Goal: Transaction & Acquisition: Purchase product/service

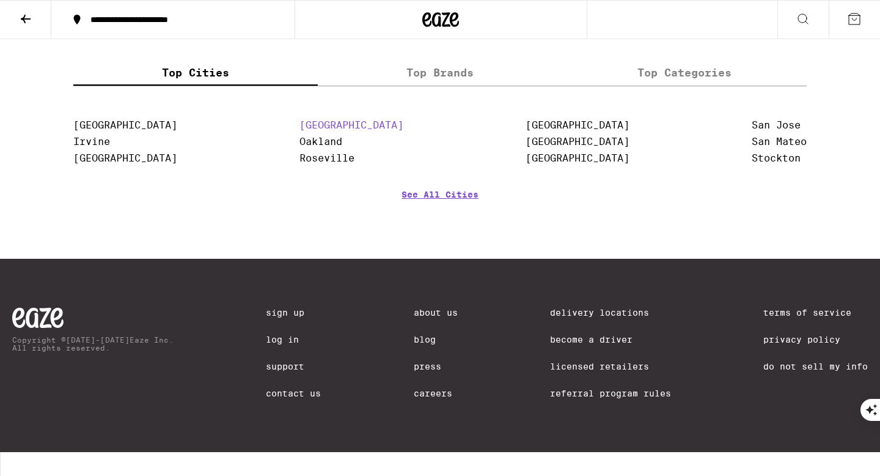
click at [350, 131] on link "[GEOGRAPHIC_DATA]" at bounding box center [352, 125] width 104 height 12
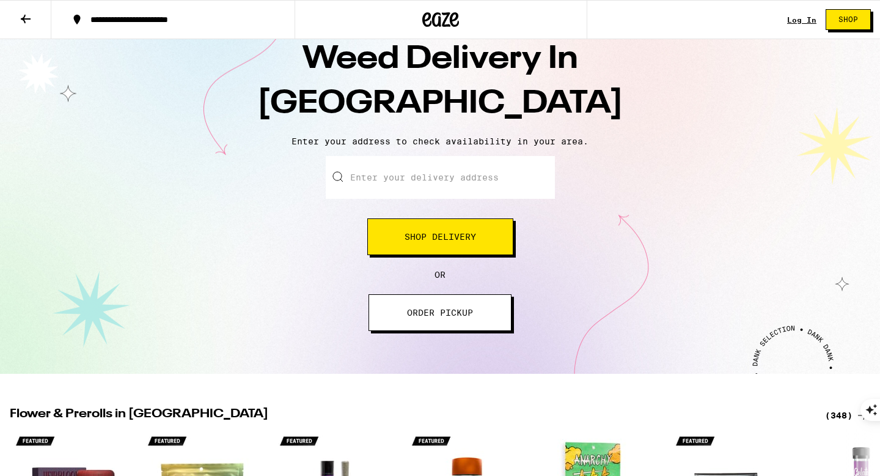
scroll to position [65, 0]
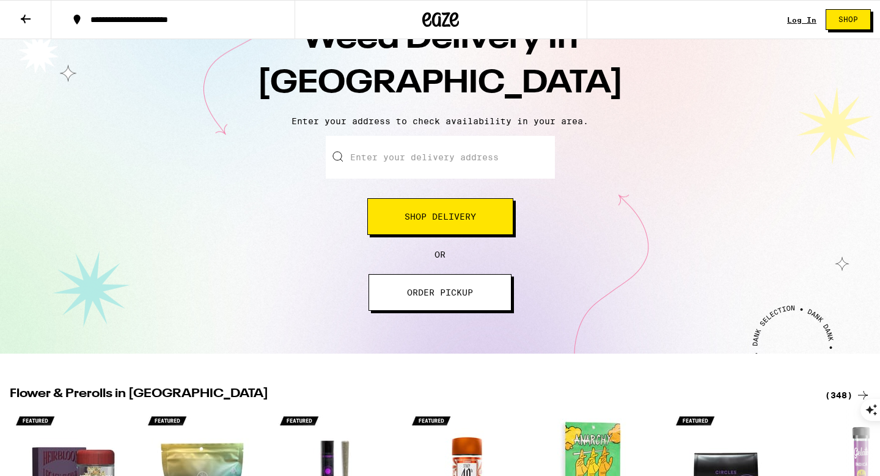
click at [424, 169] on input "Enter your delivery address" at bounding box center [440, 157] width 229 height 43
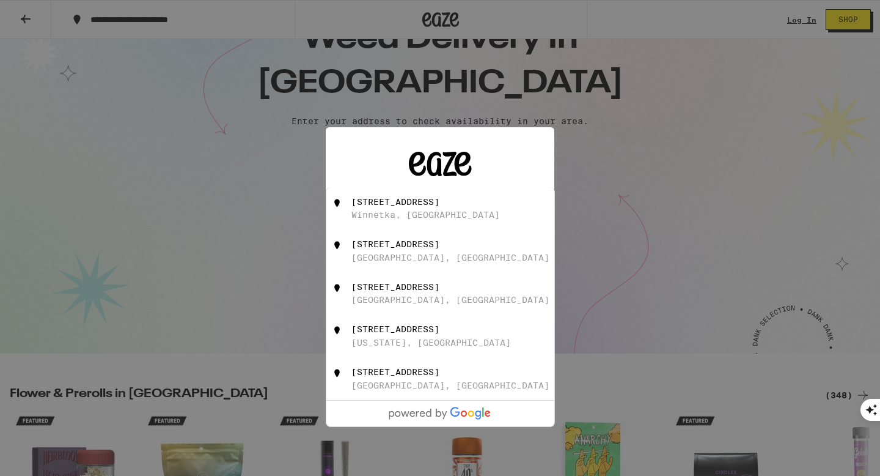
click at [439, 206] on div "[STREET_ADDRESS]" at bounding box center [395, 202] width 88 height 10
type input "[STREET_ADDRESS]"
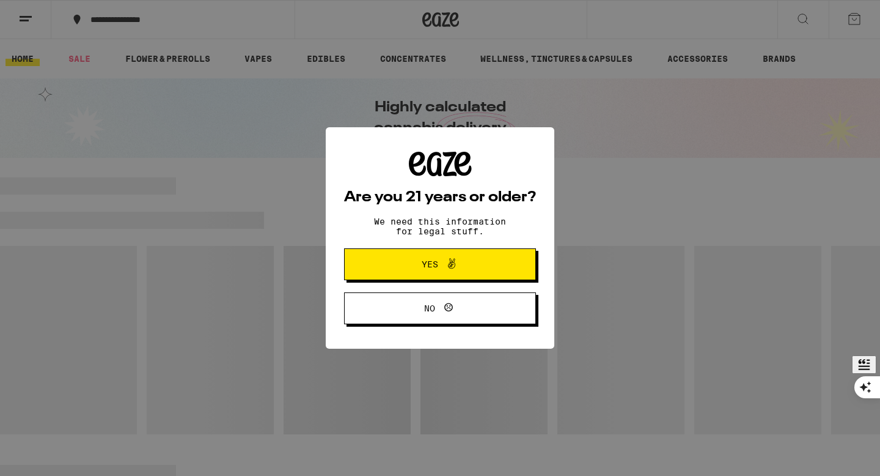
click at [474, 263] on span "Yes" at bounding box center [440, 264] width 93 height 16
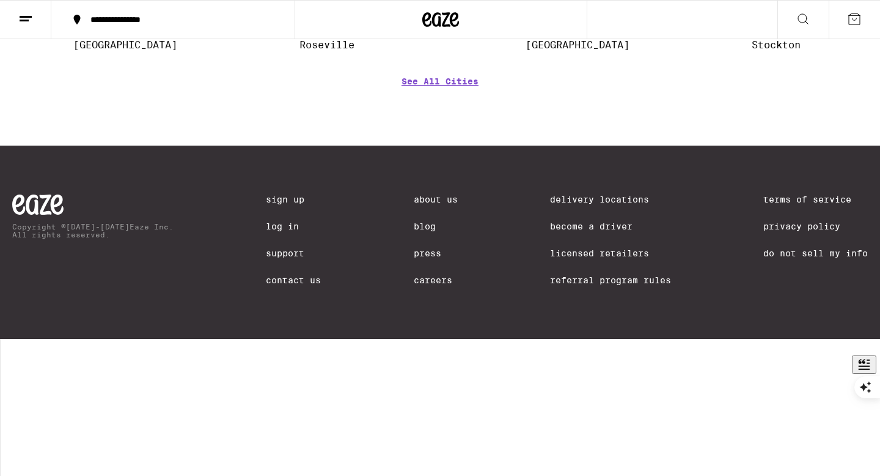
scroll to position [4934, 0]
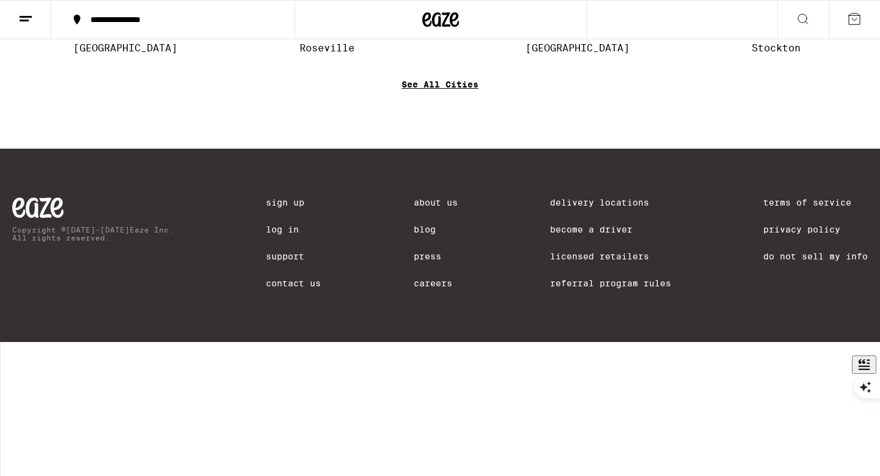
click at [463, 125] on link "See All Cities" at bounding box center [440, 101] width 77 height 45
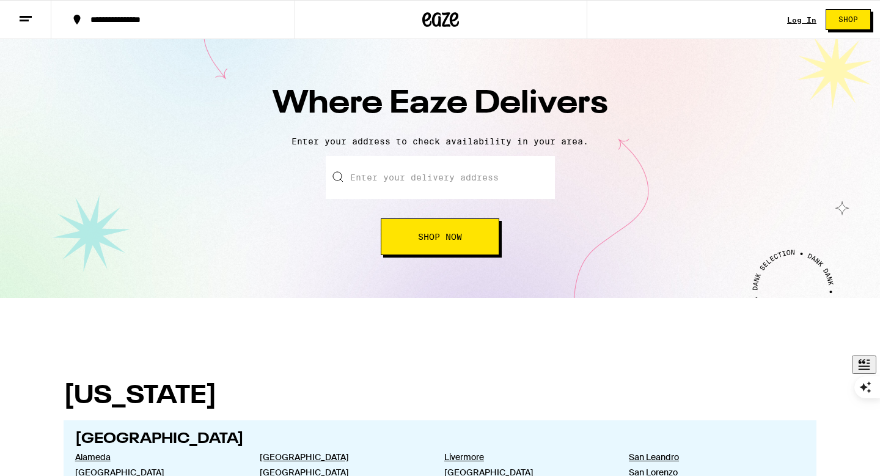
click at [429, 193] on input "text" at bounding box center [440, 177] width 229 height 43
type input "[STREET_ADDRESS]"
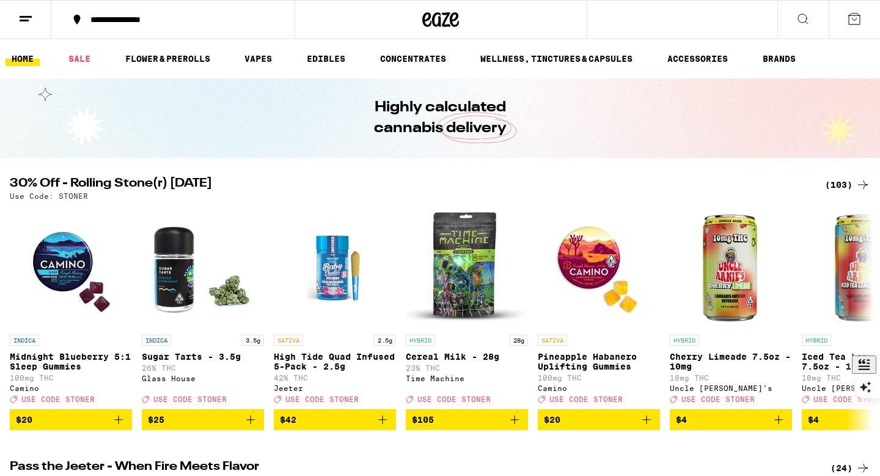
click at [795, 22] on button at bounding box center [802, 20] width 51 height 39
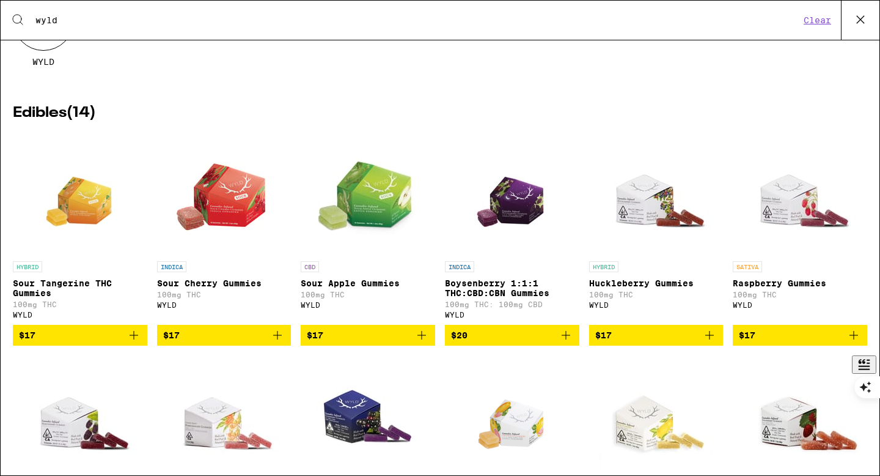
scroll to position [121, 0]
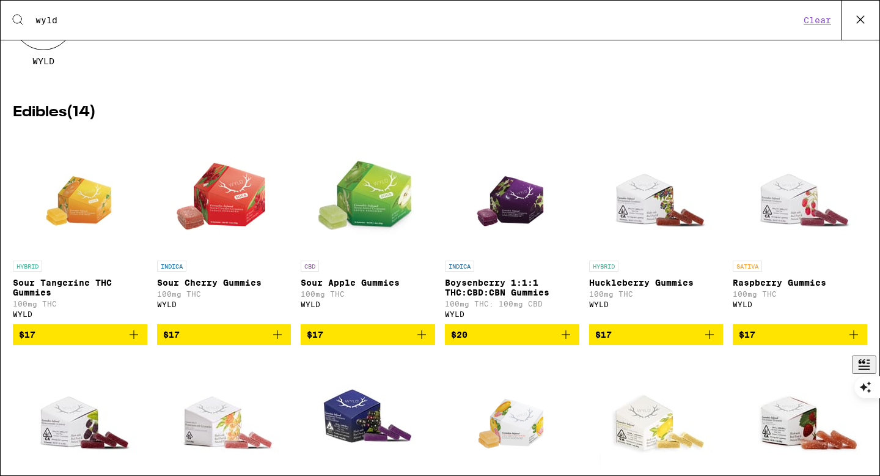
type input "wyld"
click at [848, 341] on icon "Add to bag" at bounding box center [854, 334] width 15 height 15
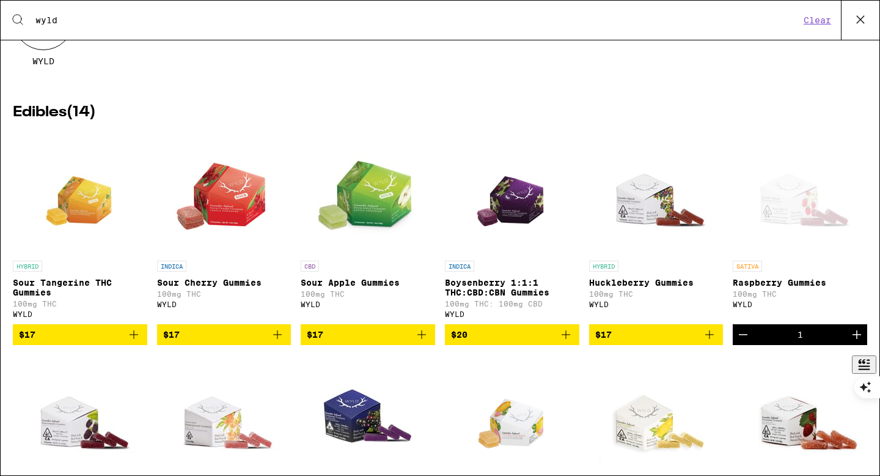
click at [850, 342] on icon "Increment" at bounding box center [857, 334] width 15 height 15
click at [854, 342] on icon "Increment" at bounding box center [857, 334] width 15 height 15
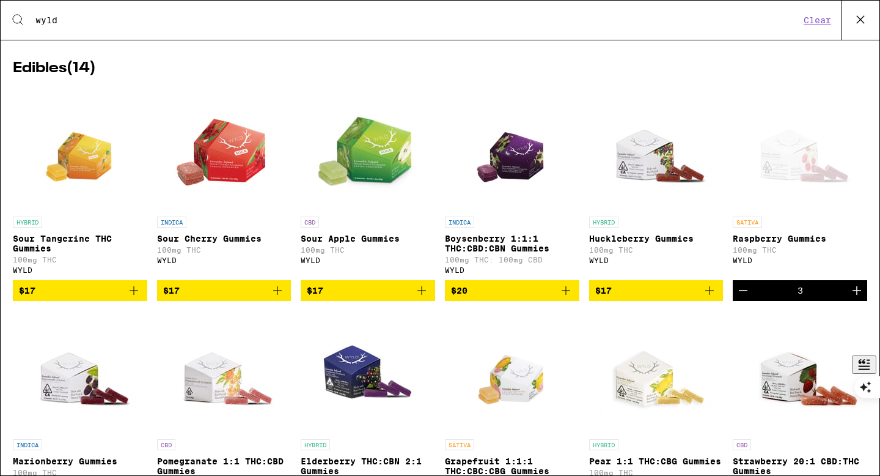
scroll to position [0, 0]
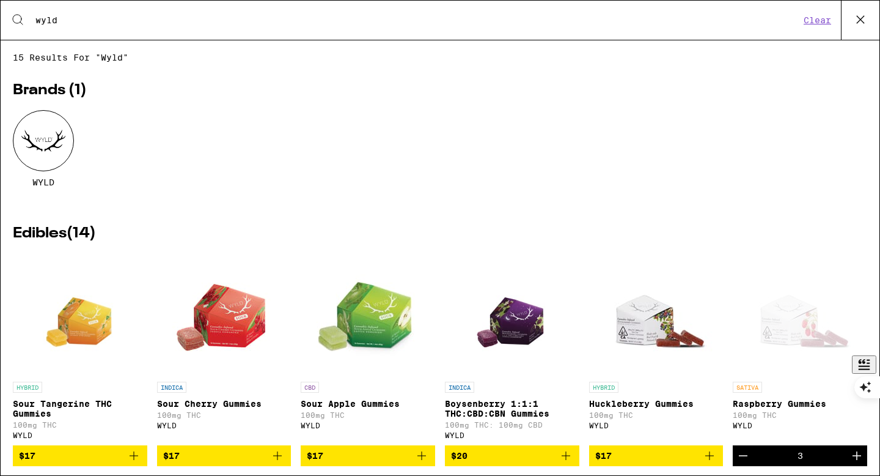
click at [862, 17] on icon at bounding box center [860, 19] width 7 height 7
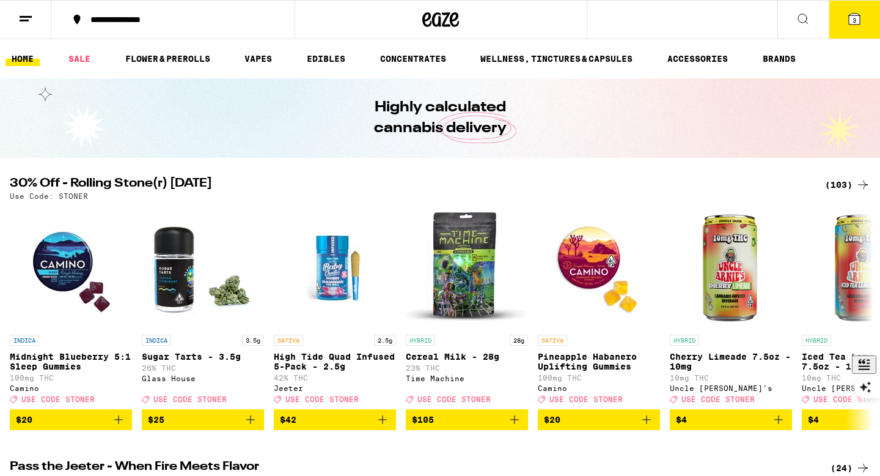
click at [849, 21] on icon at bounding box center [854, 18] width 11 height 11
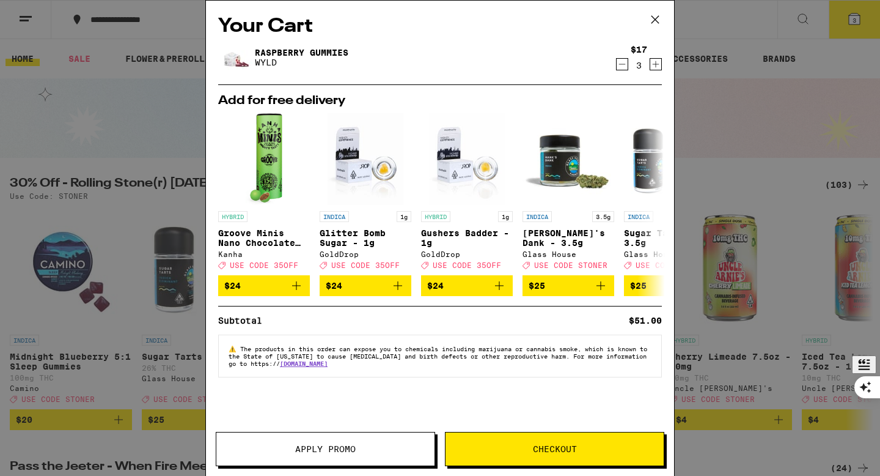
click at [653, 15] on icon at bounding box center [655, 19] width 18 height 18
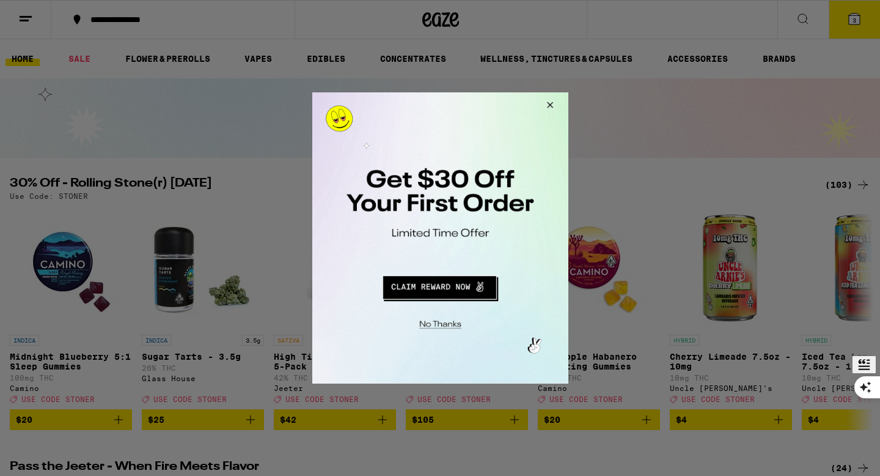
click at [445, 292] on button "Redirect to URL" at bounding box center [439, 285] width 213 height 29
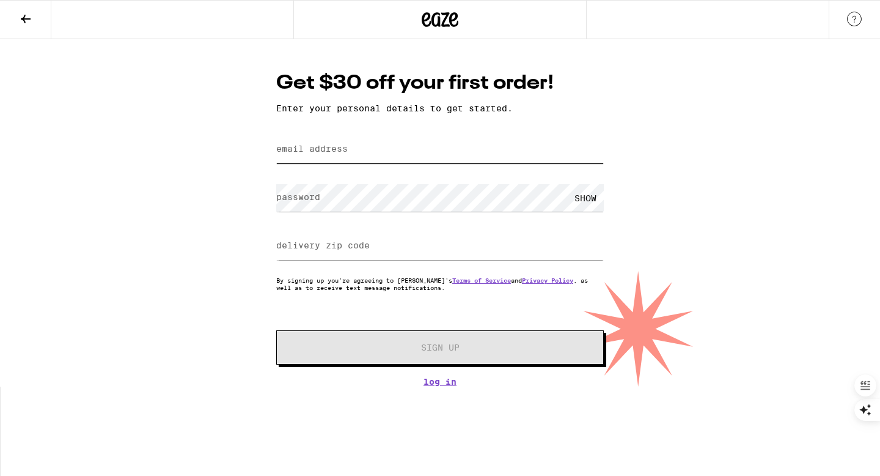
click at [386, 148] on input "email address" at bounding box center [440, 150] width 328 height 28
type input "Mahsajune@gmail.com"
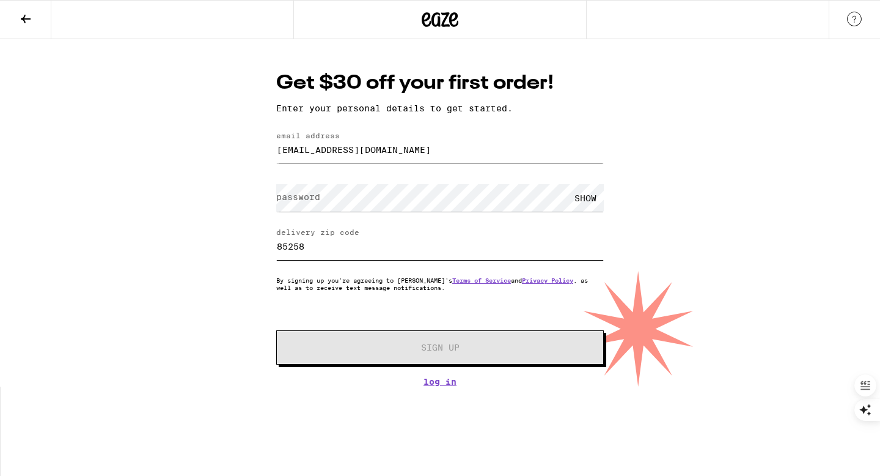
click at [348, 246] on input "85258" at bounding box center [440, 246] width 328 height 28
type input "8"
type input "91306"
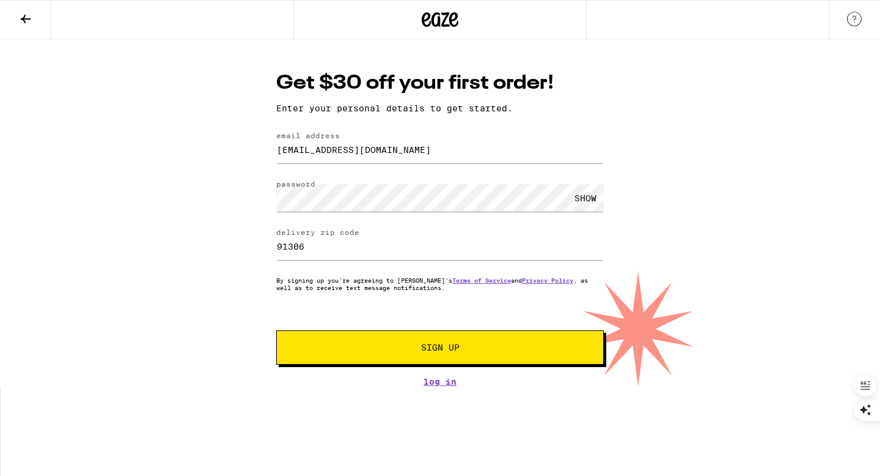
click at [494, 339] on button "Sign Up" at bounding box center [440, 347] width 328 height 34
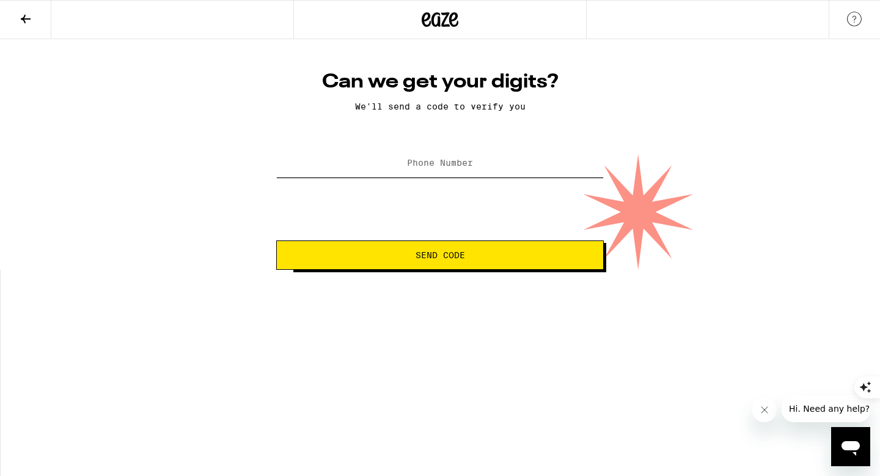
click at [436, 153] on input "Phone Number" at bounding box center [440, 164] width 328 height 28
type input "(480) 440-1822"
click at [416, 265] on button "Send Code" at bounding box center [440, 254] width 328 height 29
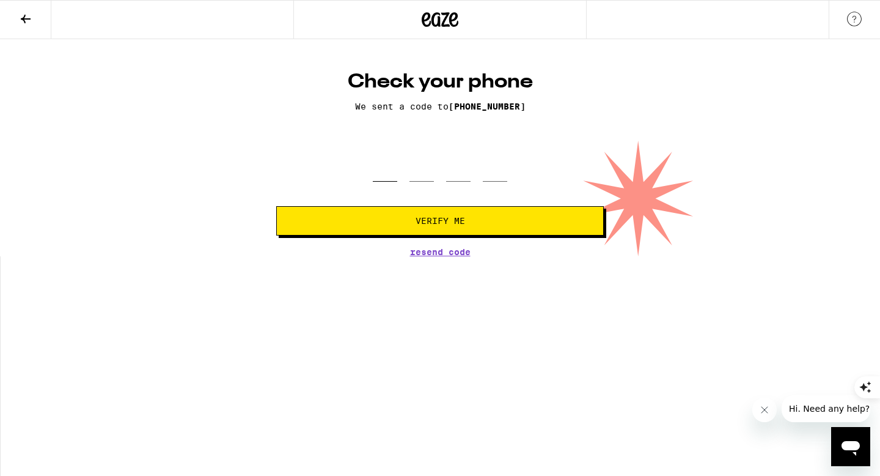
click at [384, 165] on input "tel" at bounding box center [385, 163] width 24 height 36
type input "8"
type input "0"
type input "9"
type input "2"
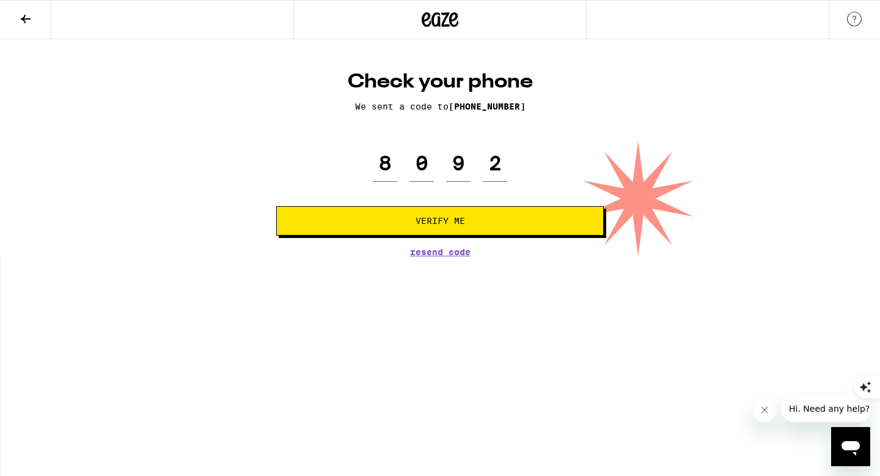
click at [398, 224] on span "Verify Me" at bounding box center [440, 220] width 307 height 9
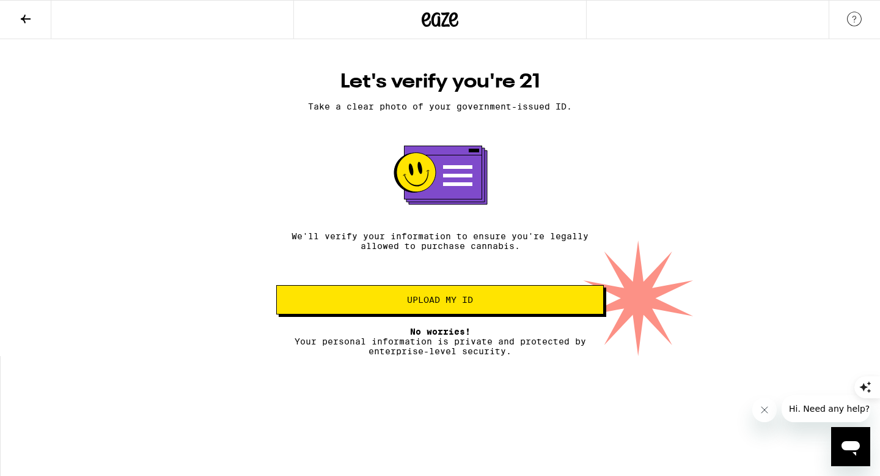
click at [472, 304] on span "Upload my ID" at bounding box center [440, 299] width 66 height 9
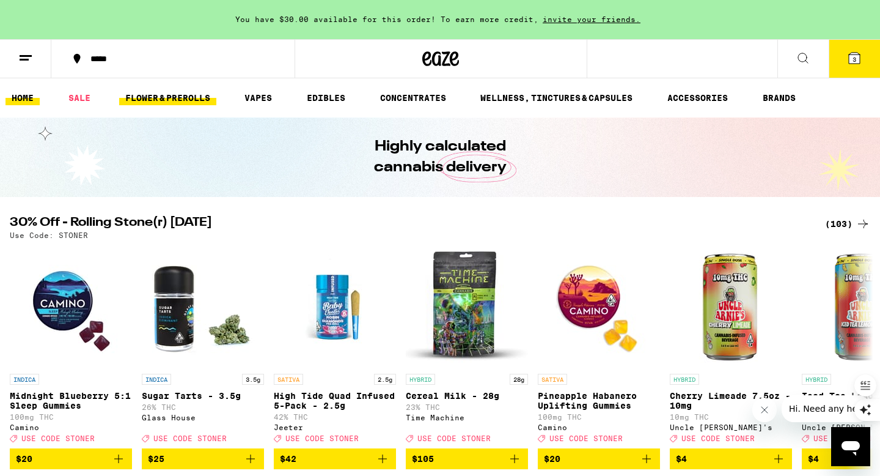
click at [156, 95] on link "FLOWER & PREROLLS" at bounding box center [167, 97] width 97 height 15
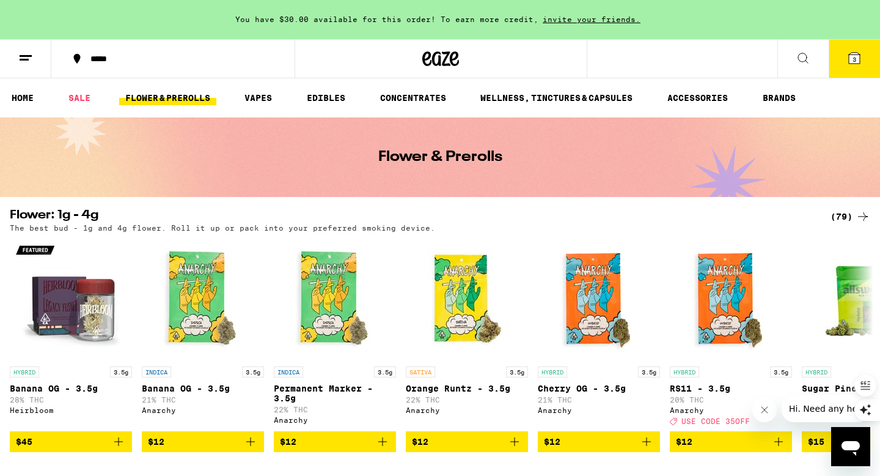
click at [693, 62] on div "***** 3" at bounding box center [440, 58] width 880 height 39
click at [804, 59] on icon at bounding box center [803, 58] width 15 height 15
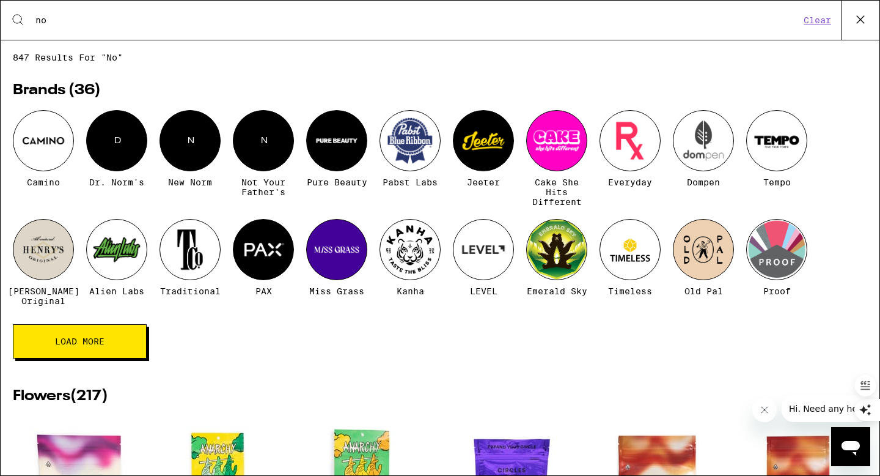
type input "n"
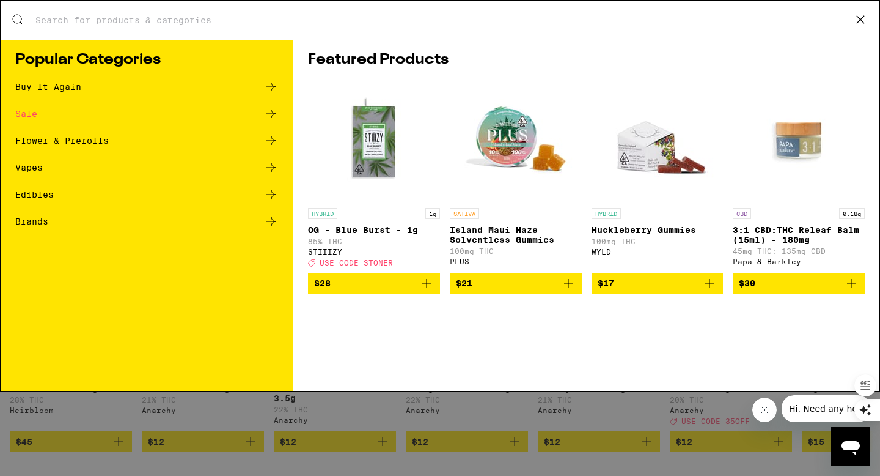
click at [865, 28] on icon at bounding box center [860, 19] width 18 height 18
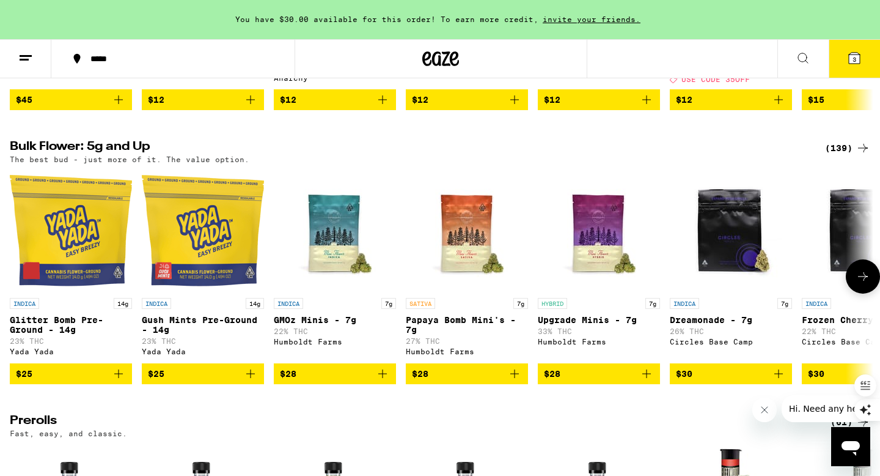
scroll to position [344, 0]
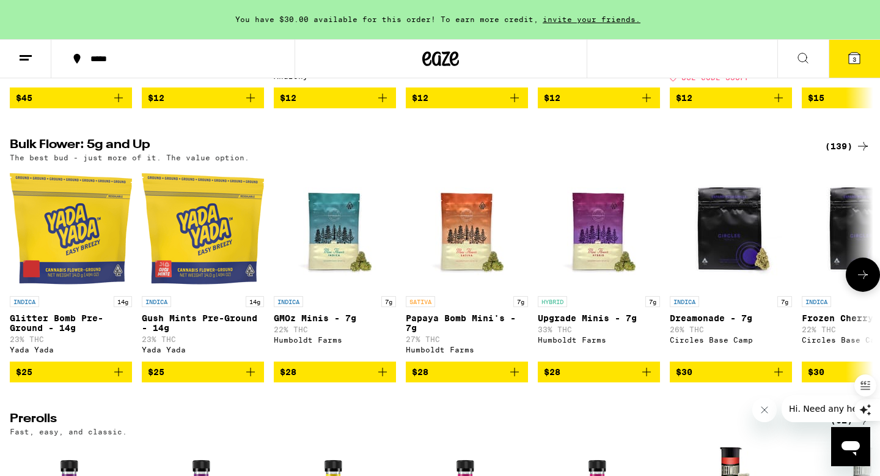
click at [869, 281] on icon at bounding box center [863, 274] width 15 height 15
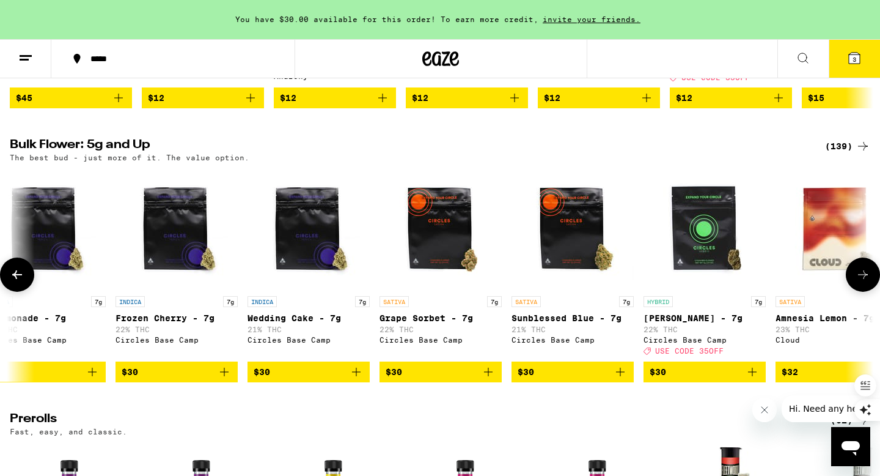
scroll to position [0, 727]
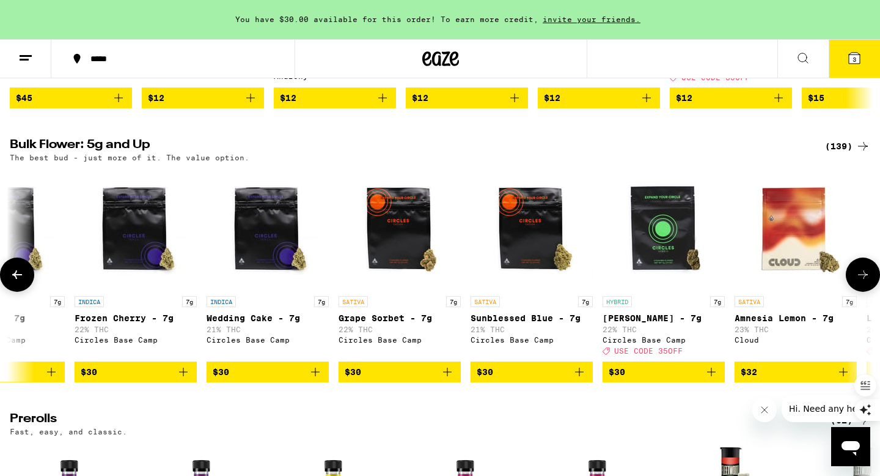
click at [20, 282] on icon at bounding box center [17, 274] width 15 height 15
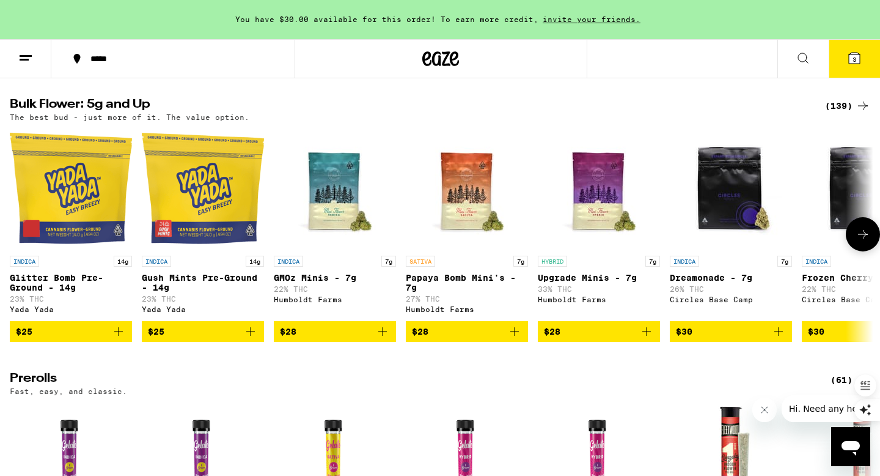
scroll to position [405, 0]
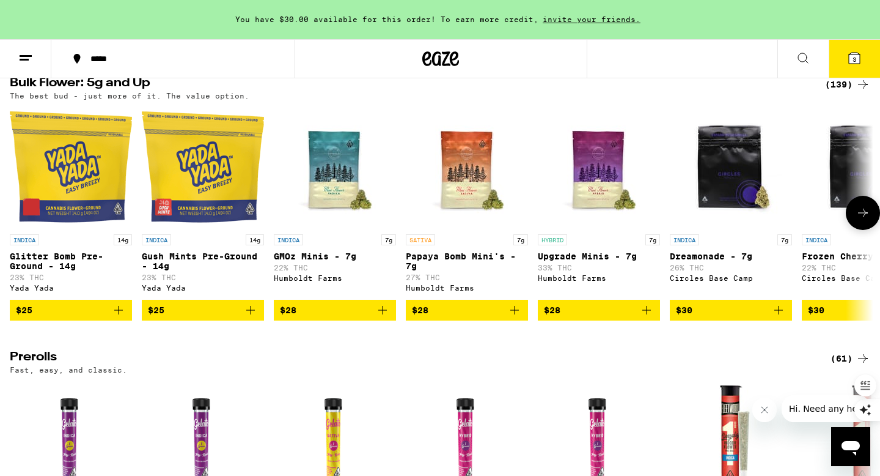
click at [381, 317] on icon "Add to bag" at bounding box center [382, 310] width 15 height 15
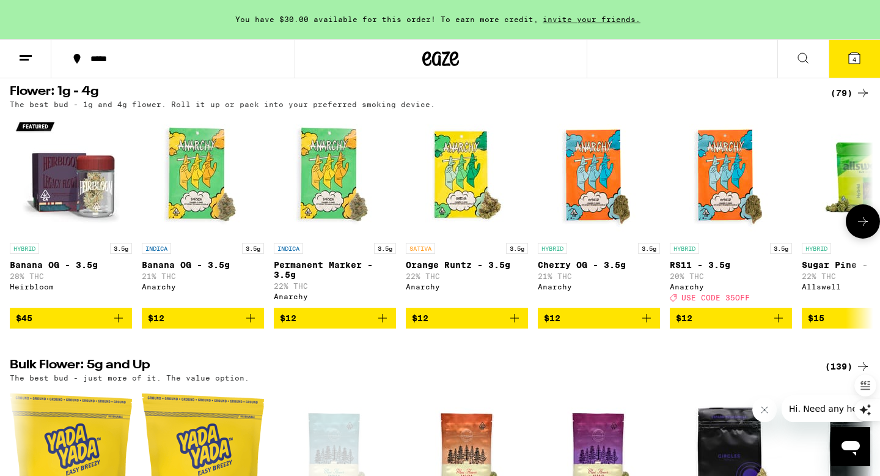
scroll to position [0, 0]
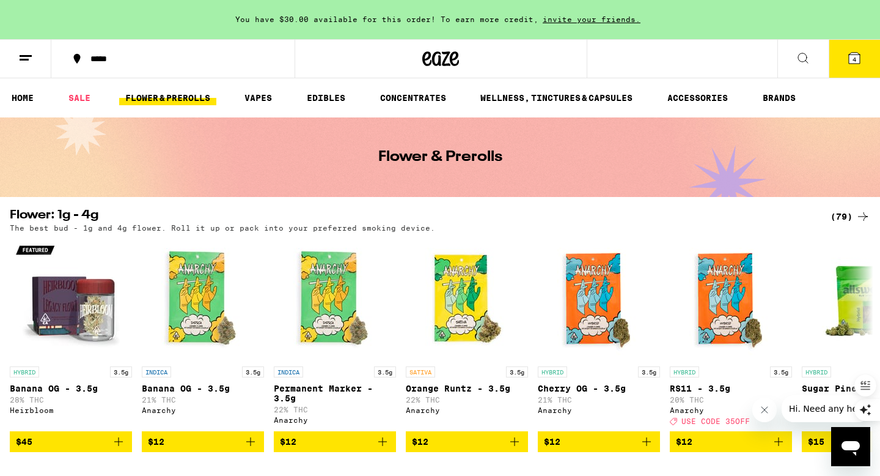
click at [853, 62] on span "4" at bounding box center [855, 59] width 4 height 7
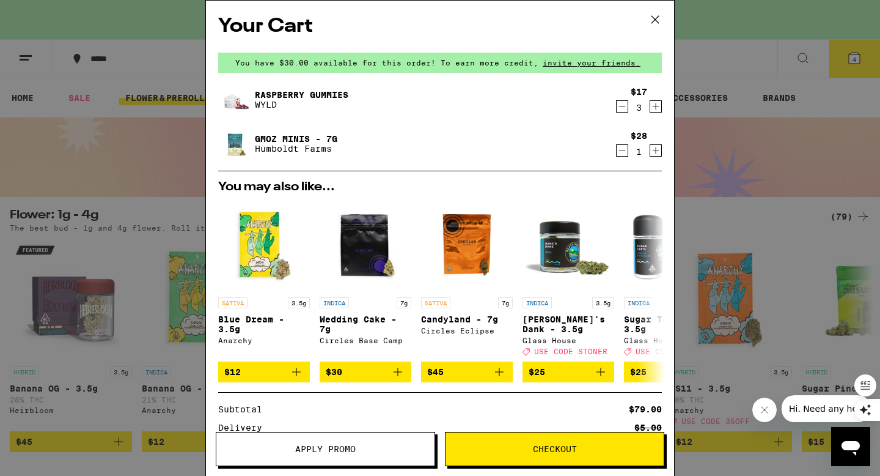
click at [623, 110] on icon "Decrement" at bounding box center [622, 106] width 11 height 15
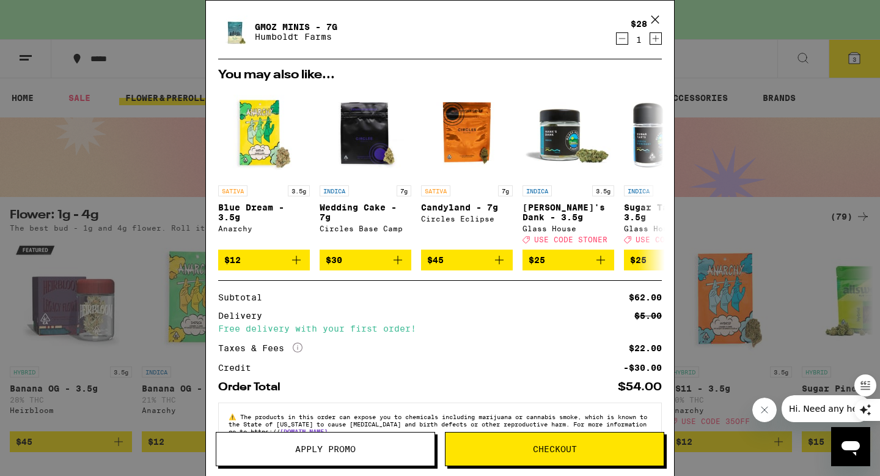
scroll to position [149, 0]
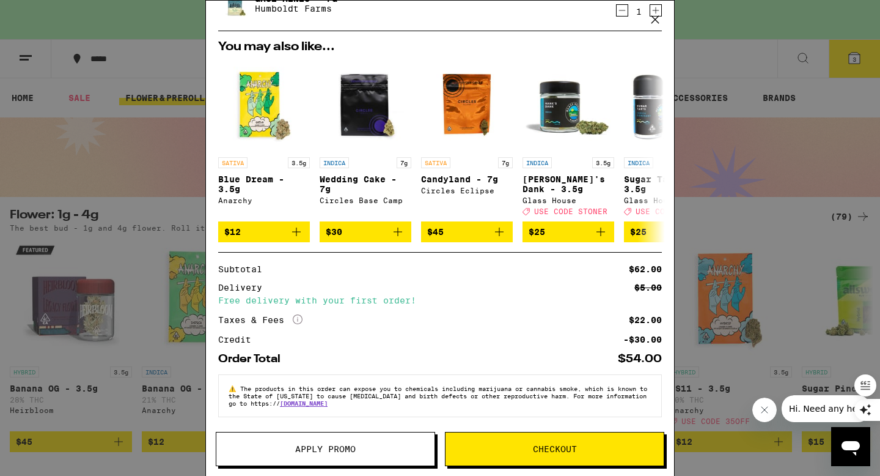
click at [300, 315] on icon "More Info" at bounding box center [298, 319] width 10 height 10
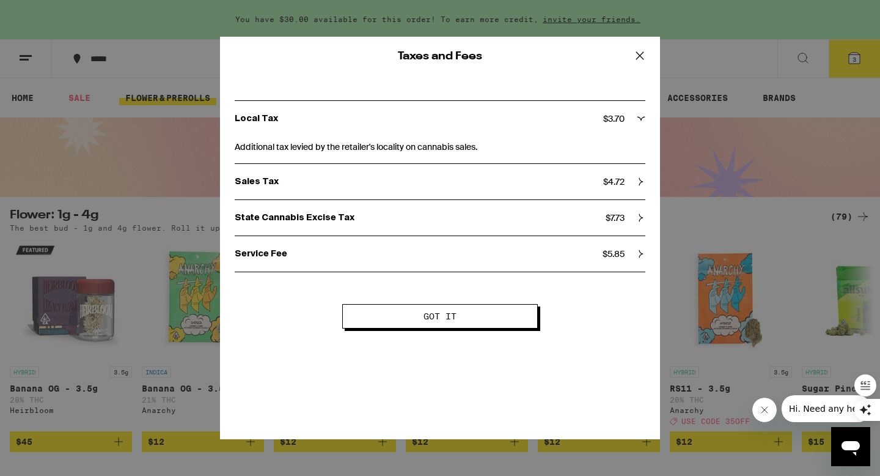
click at [641, 54] on icon at bounding box center [639, 55] width 7 height 7
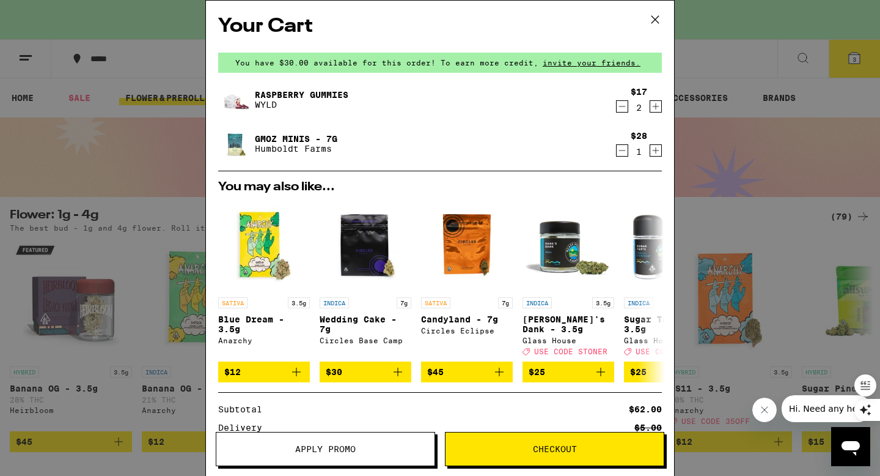
click at [581, 444] on span "Checkout" at bounding box center [555, 448] width 218 height 9
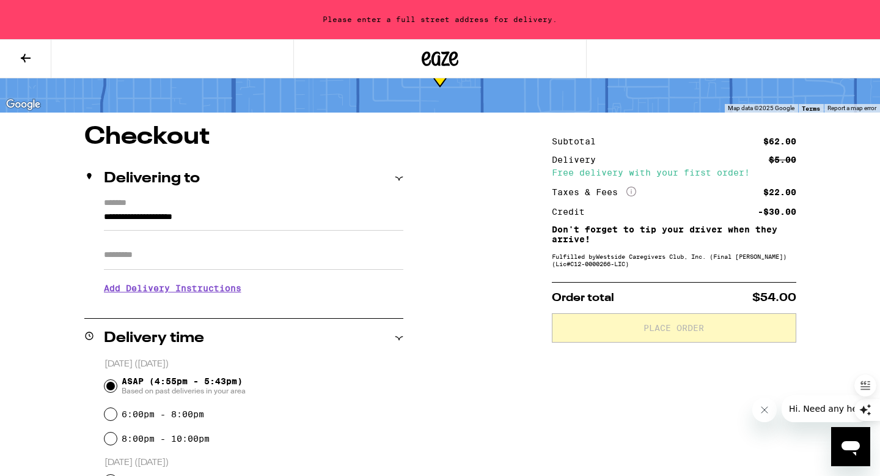
scroll to position [65, 0]
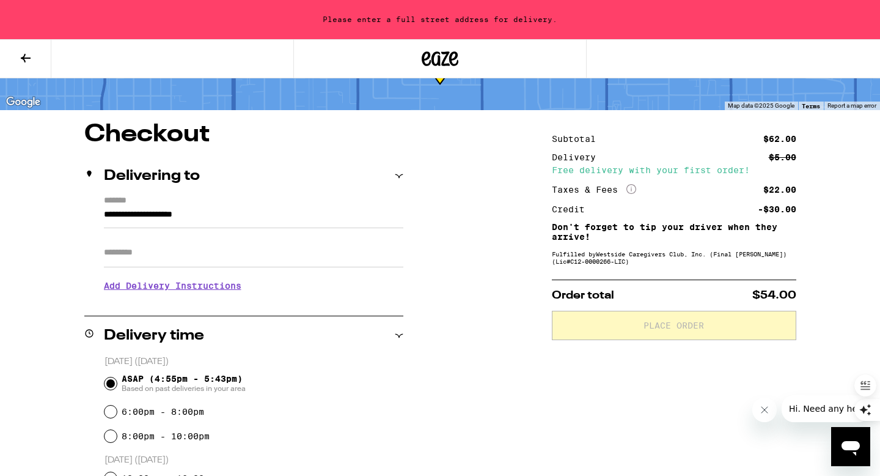
click at [213, 216] on input "**********" at bounding box center [254, 217] width 300 height 21
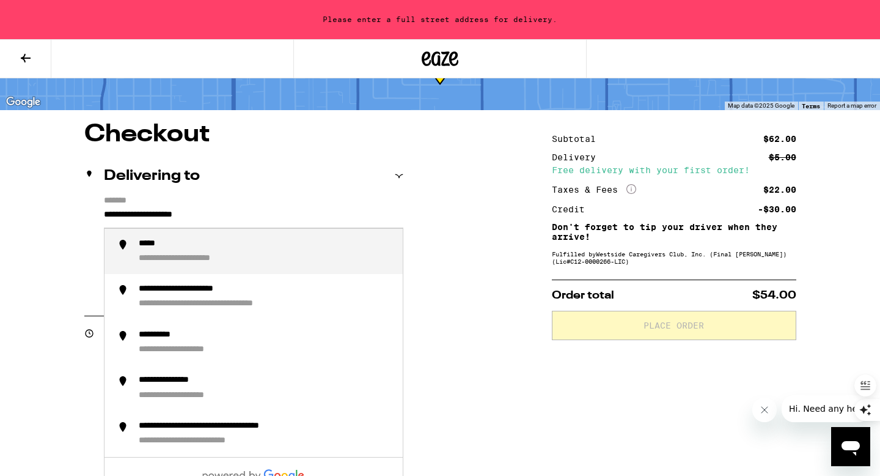
click at [245, 219] on input "**********" at bounding box center [254, 217] width 300 height 21
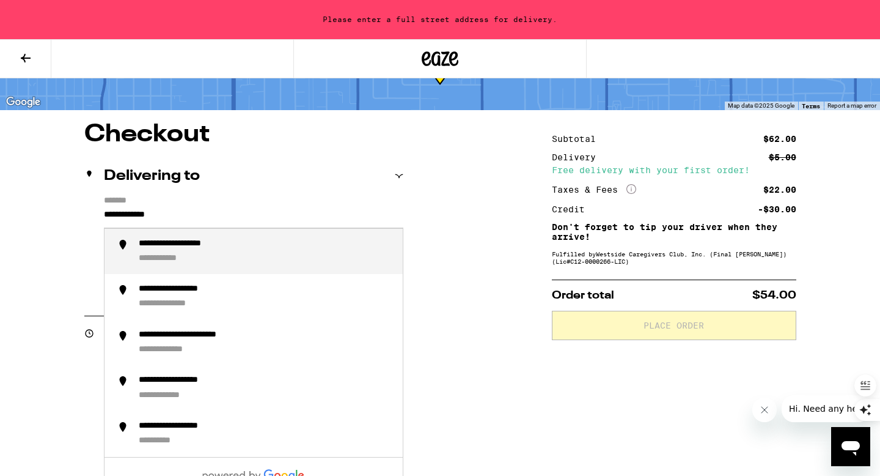
click at [228, 250] on div "**********" at bounding box center [194, 244] width 111 height 12
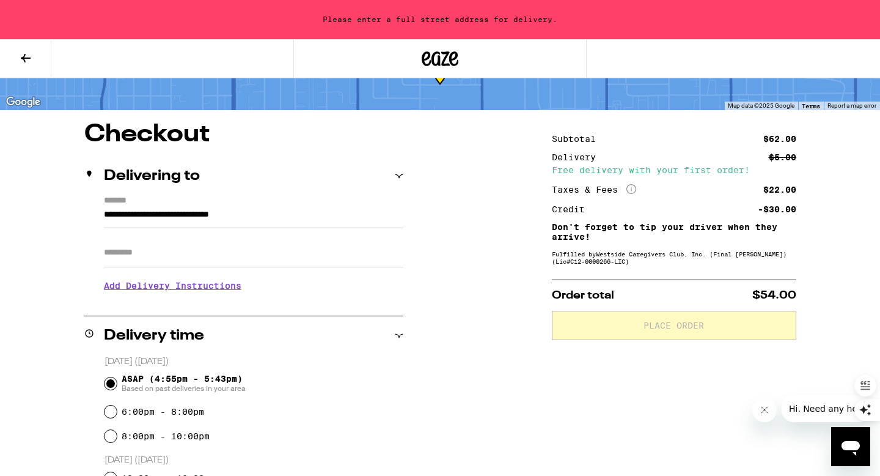
type input "**********"
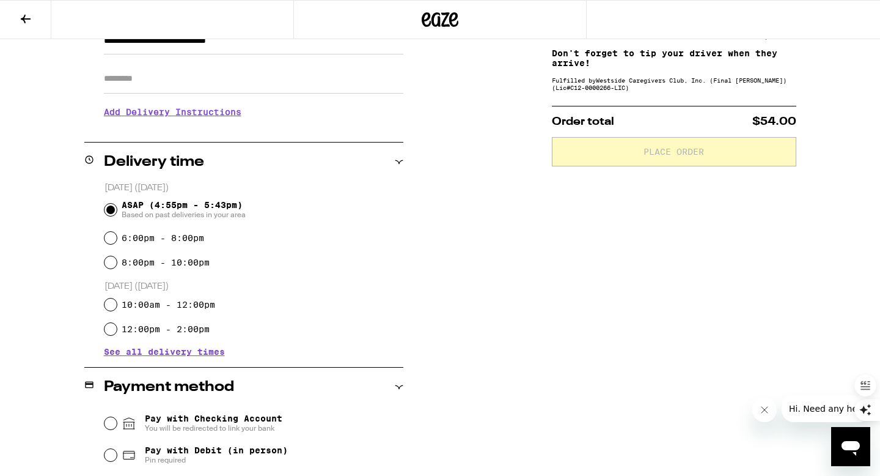
scroll to position [362, 0]
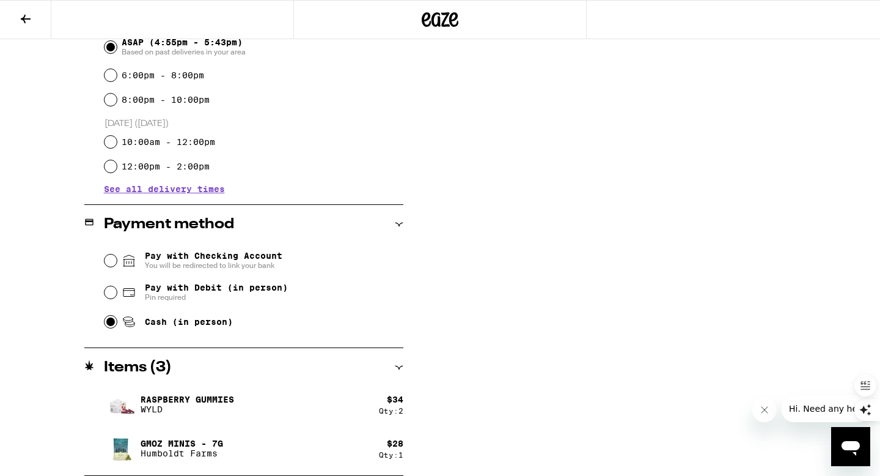
click at [109, 326] on input "Cash (in person)" at bounding box center [111, 321] width 12 height 12
radio input "true"
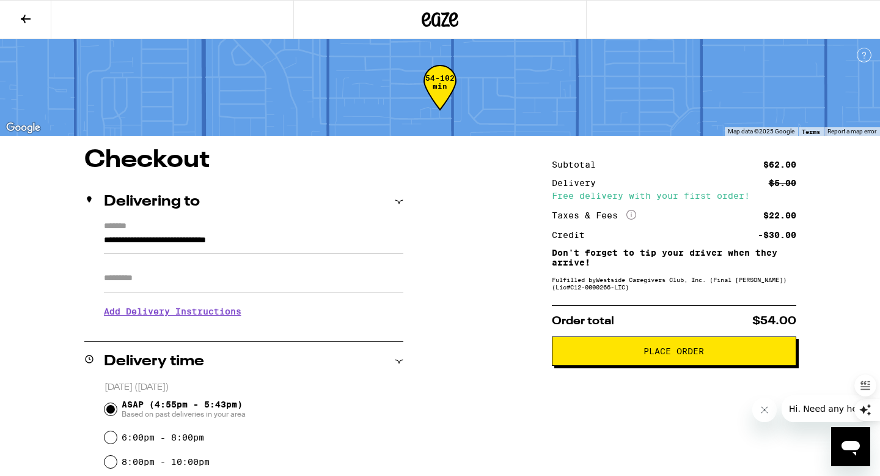
click at [668, 355] on span "Place Order" at bounding box center [674, 351] width 61 height 9
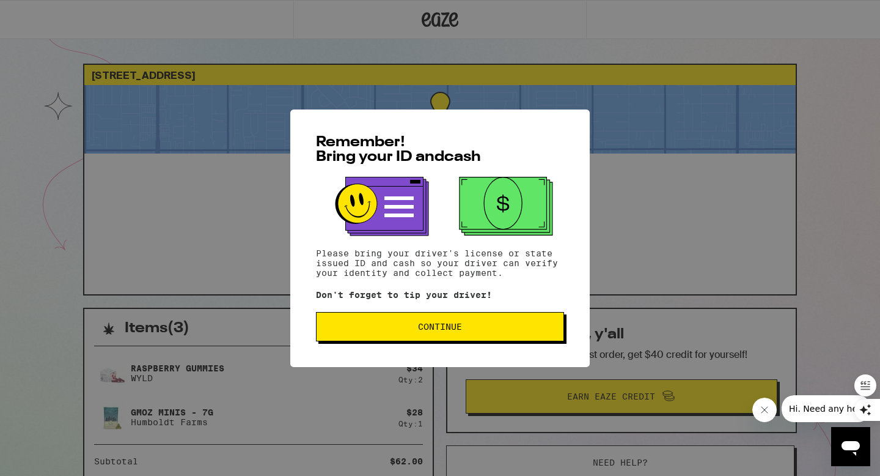
click at [447, 326] on span "Continue" at bounding box center [440, 326] width 44 height 9
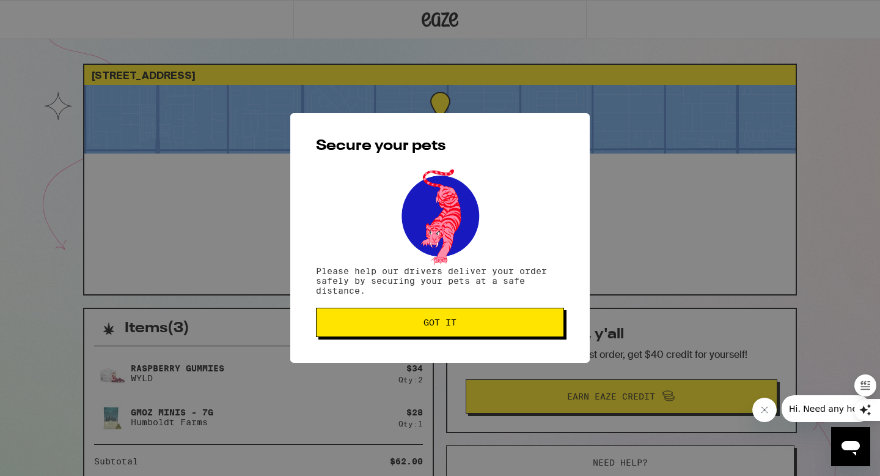
click at [447, 326] on span "Got it" at bounding box center [440, 322] width 33 height 9
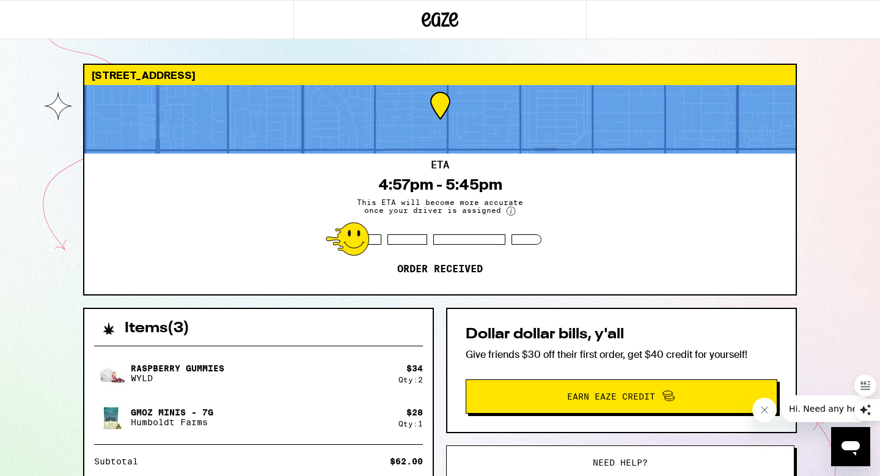
scroll to position [194, 0]
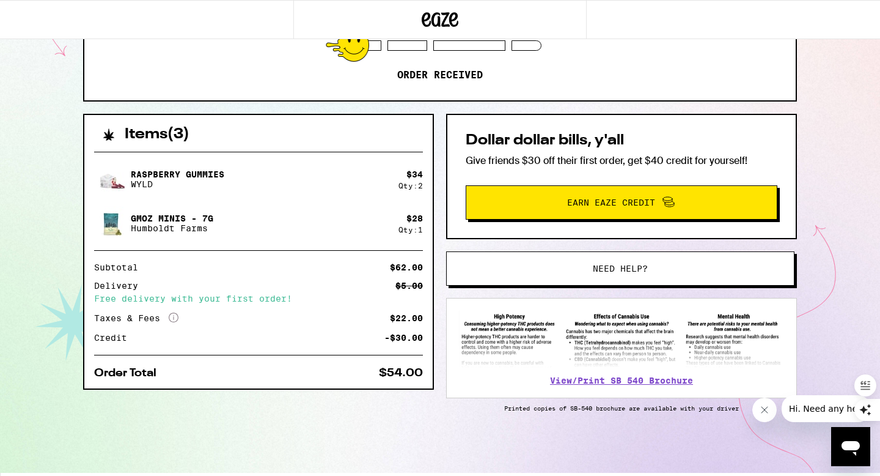
click at [614, 212] on button "Earn Eaze Credit" at bounding box center [622, 202] width 312 height 34
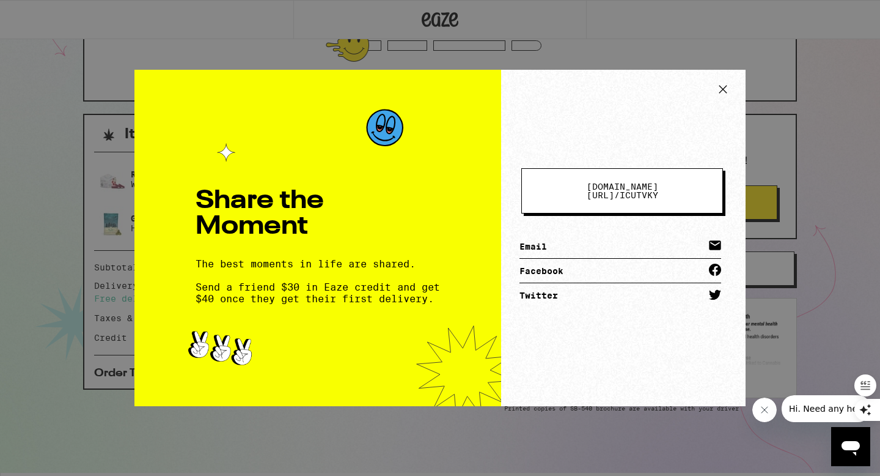
click at [538, 245] on link "Email" at bounding box center [621, 246] width 202 height 24
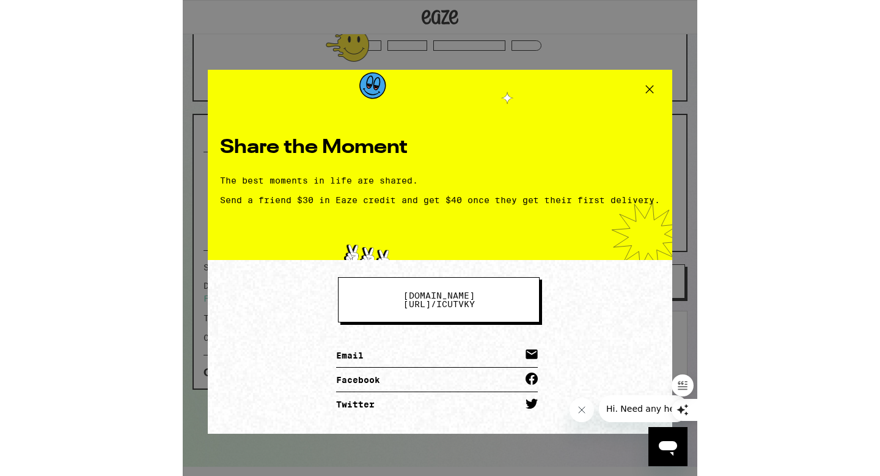
scroll to position [134, 0]
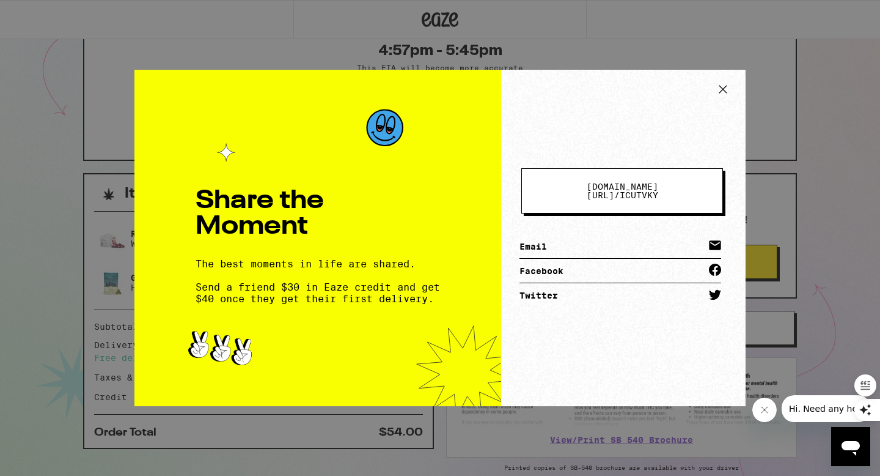
click at [726, 86] on icon at bounding box center [722, 89] width 7 height 7
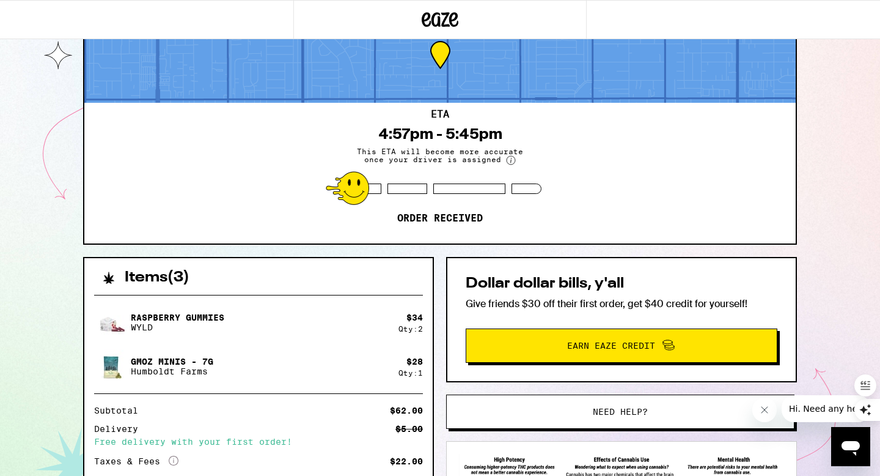
scroll to position [49, 0]
